Goal: Navigation & Orientation: Find specific page/section

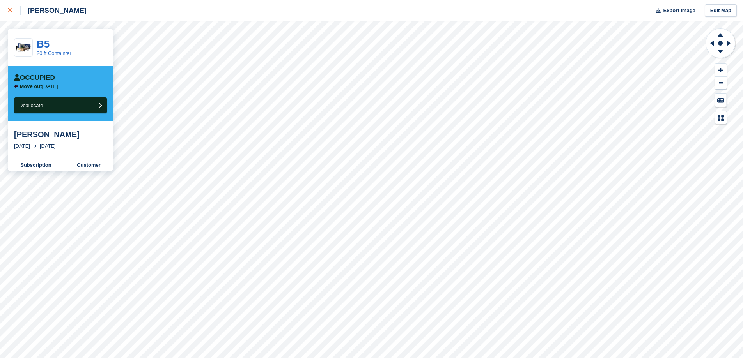
click at [10, 9] on icon at bounding box center [10, 10] width 5 height 5
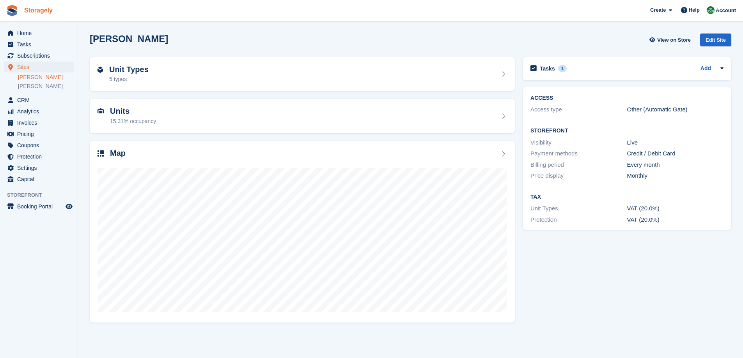
click at [47, 12] on link "Storagely" at bounding box center [38, 10] width 35 height 13
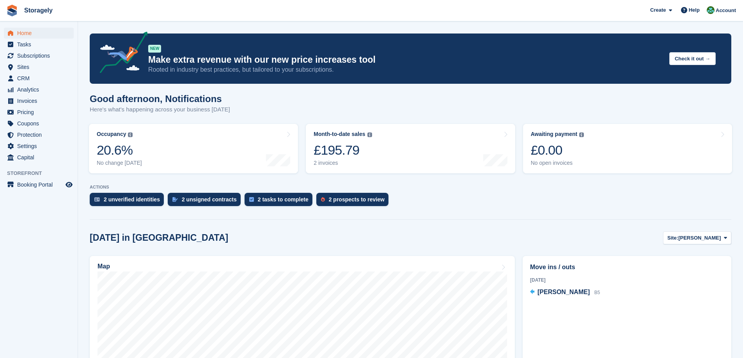
click at [155, 179] on section "NEW Make extra revenue with our new price increases tool Rooted in industry bes…" at bounding box center [410, 323] width 665 height 646
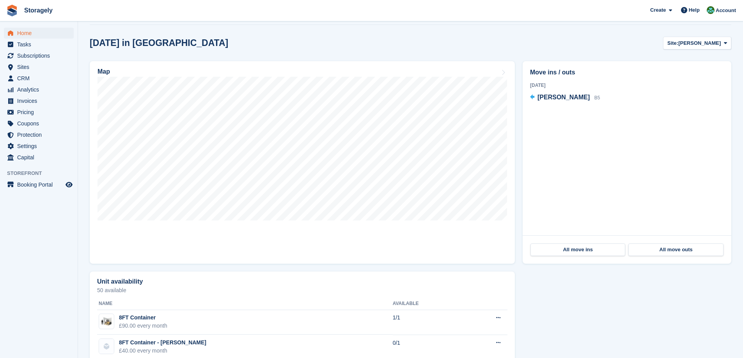
scroll to position [273, 0]
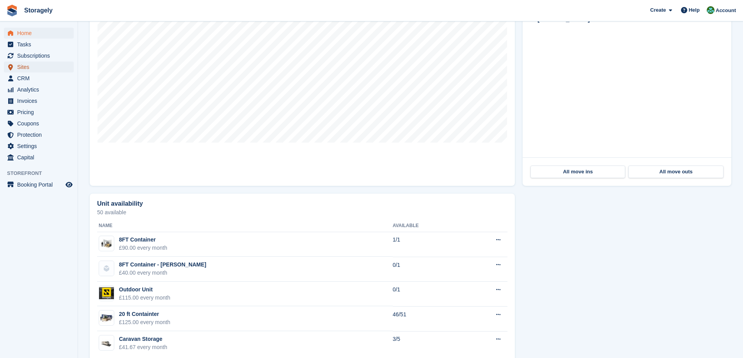
click at [41, 70] on span "Sites" at bounding box center [40, 67] width 47 height 11
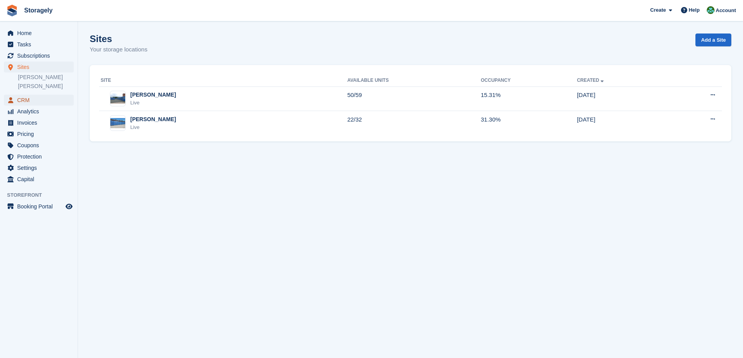
click at [40, 99] on span "CRM" at bounding box center [40, 100] width 47 height 11
